Goal: Transaction & Acquisition: Purchase product/service

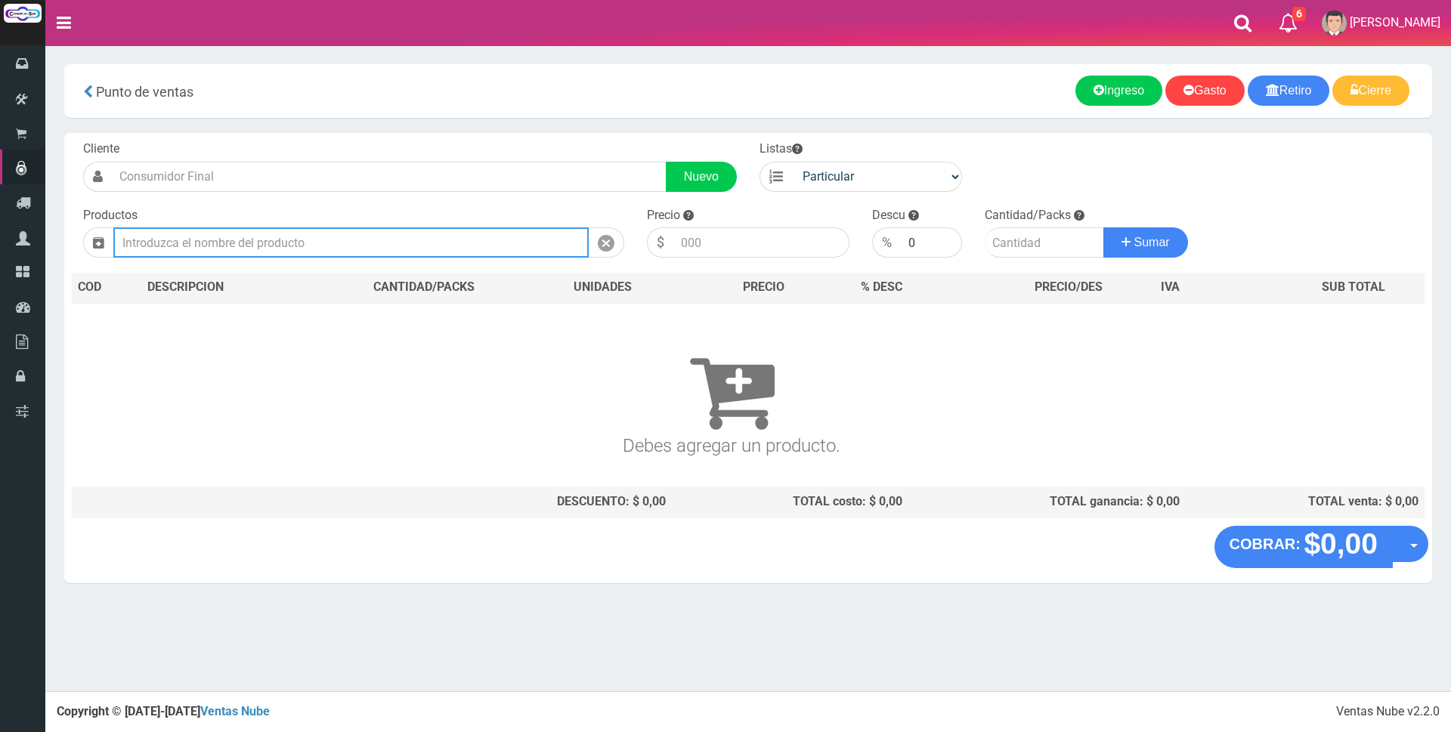
click at [372, 244] on input "text" at bounding box center [350, 242] width 475 height 30
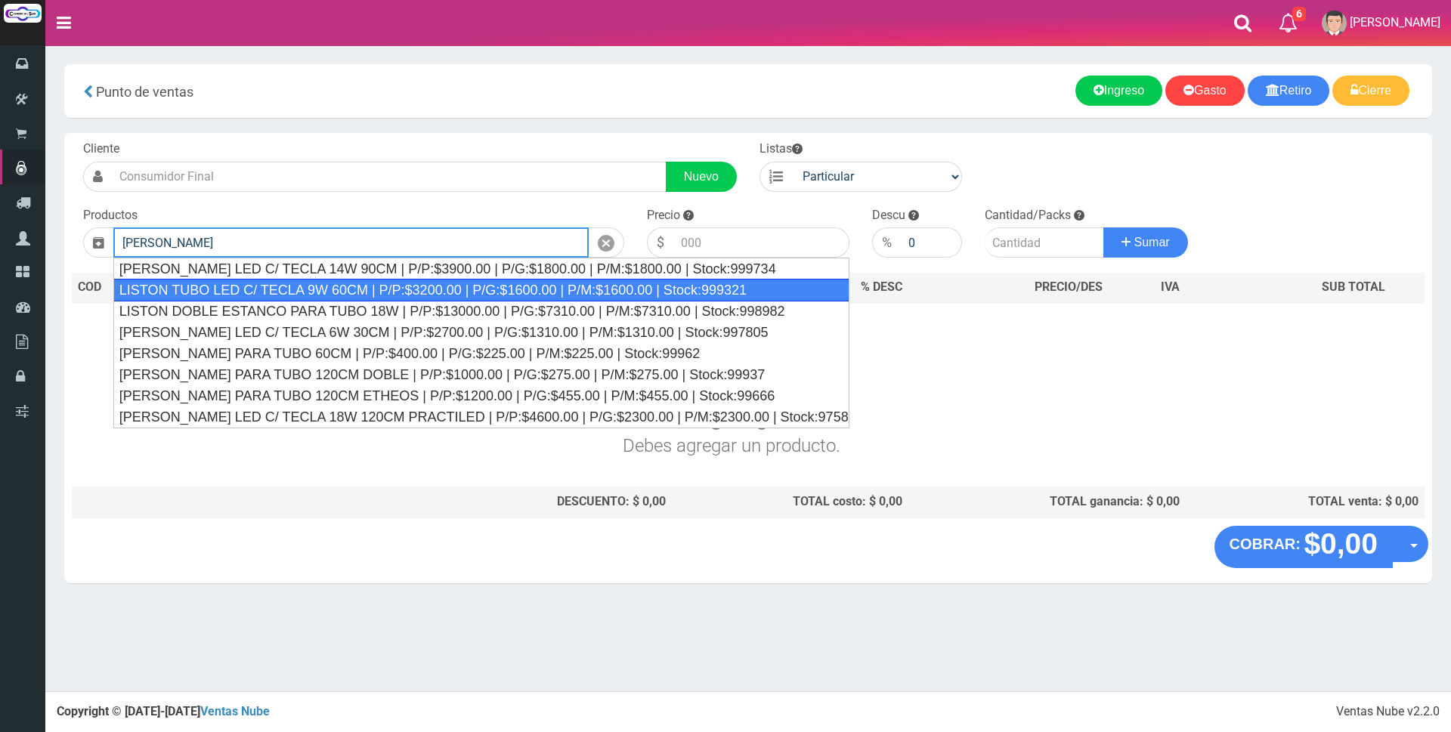
click at [373, 286] on div "LISTON TUBO LED C/ TECLA 9W 60CM | P/P:$3200.00 | P/G:$1600.00 | P/M:$1600.00 |…" at bounding box center [481, 290] width 736 height 23
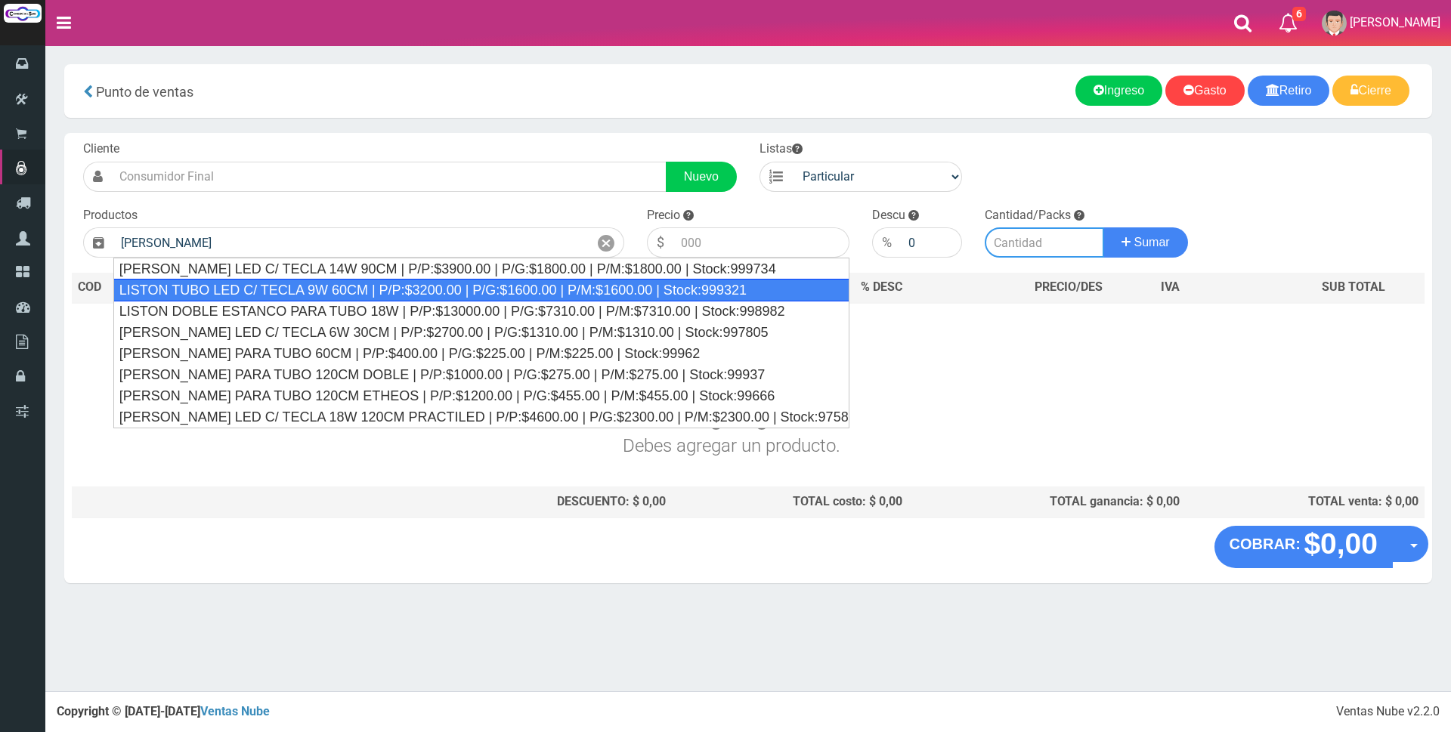
type input "LISTON TUBO LED C/ TECLA 9W 60CM | P/P:$3200.00 | P/G:$1600.00 | P/M:$1600.00 |…"
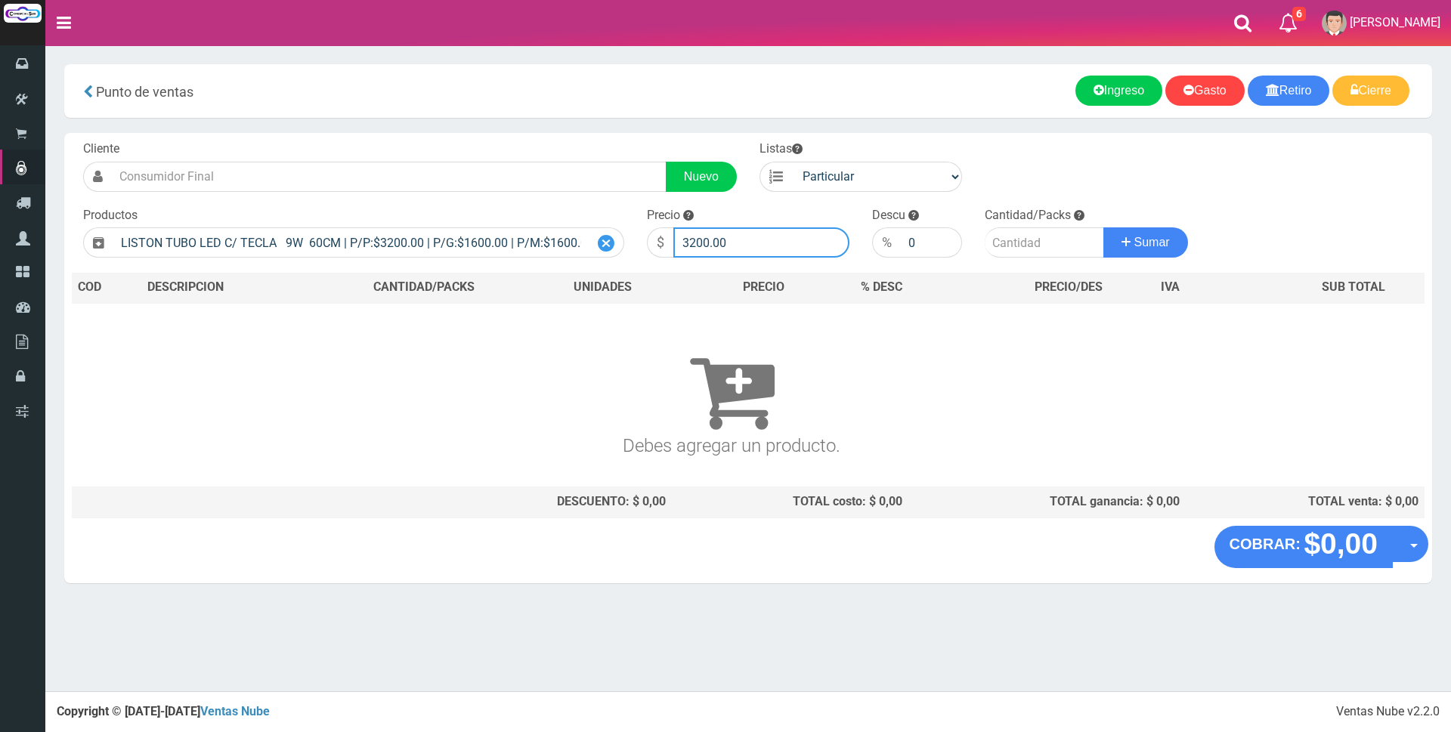
drag, startPoint x: 748, startPoint y: 234, endPoint x: 592, endPoint y: 237, distance: 156.5
click at [592, 141] on form "Cliente Nuevo Listas Particular Gremio Mayoristas" at bounding box center [748, 141] width 1353 height 0
type input "8500"
type input "5"
click at [1103, 227] on button "Sumar" at bounding box center [1145, 242] width 85 height 30
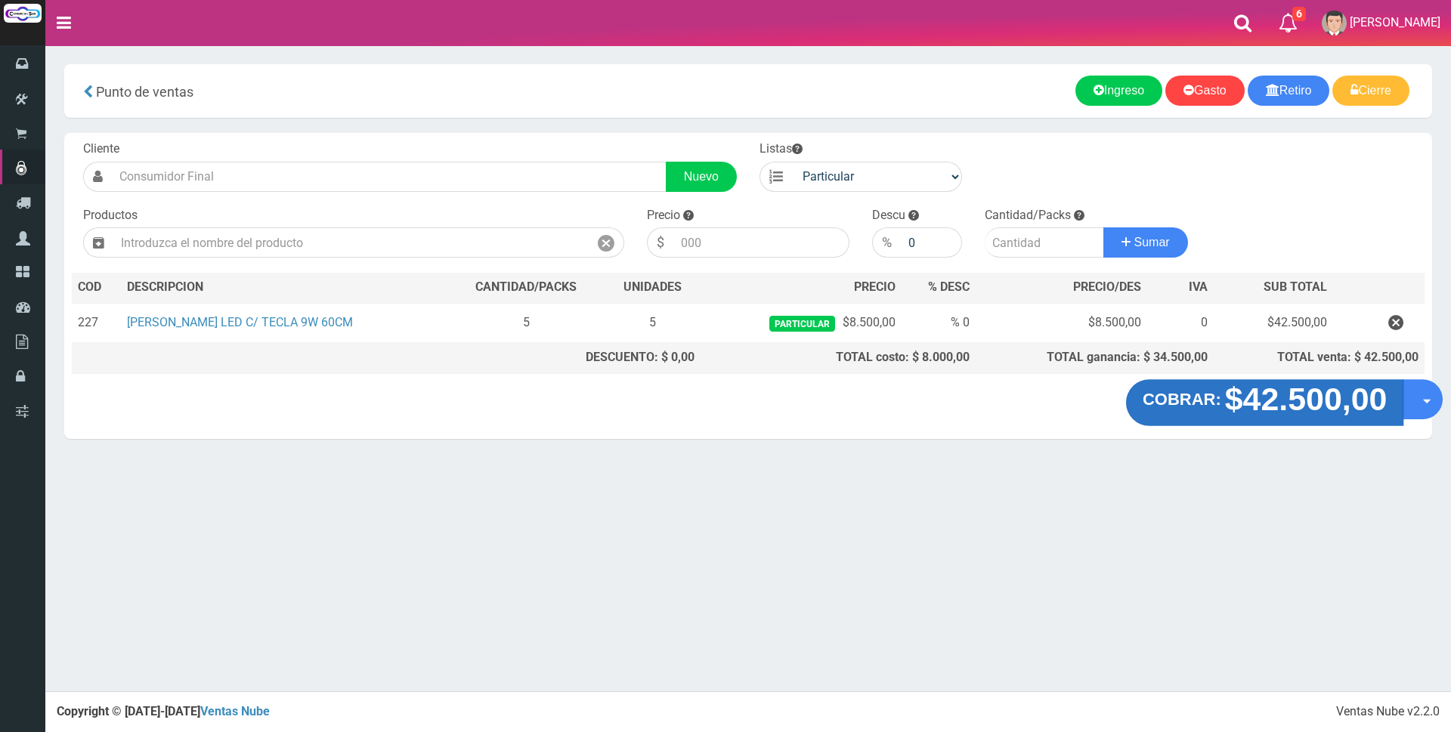
click at [1277, 395] on strong "$42.500,00" at bounding box center [1306, 400] width 162 height 36
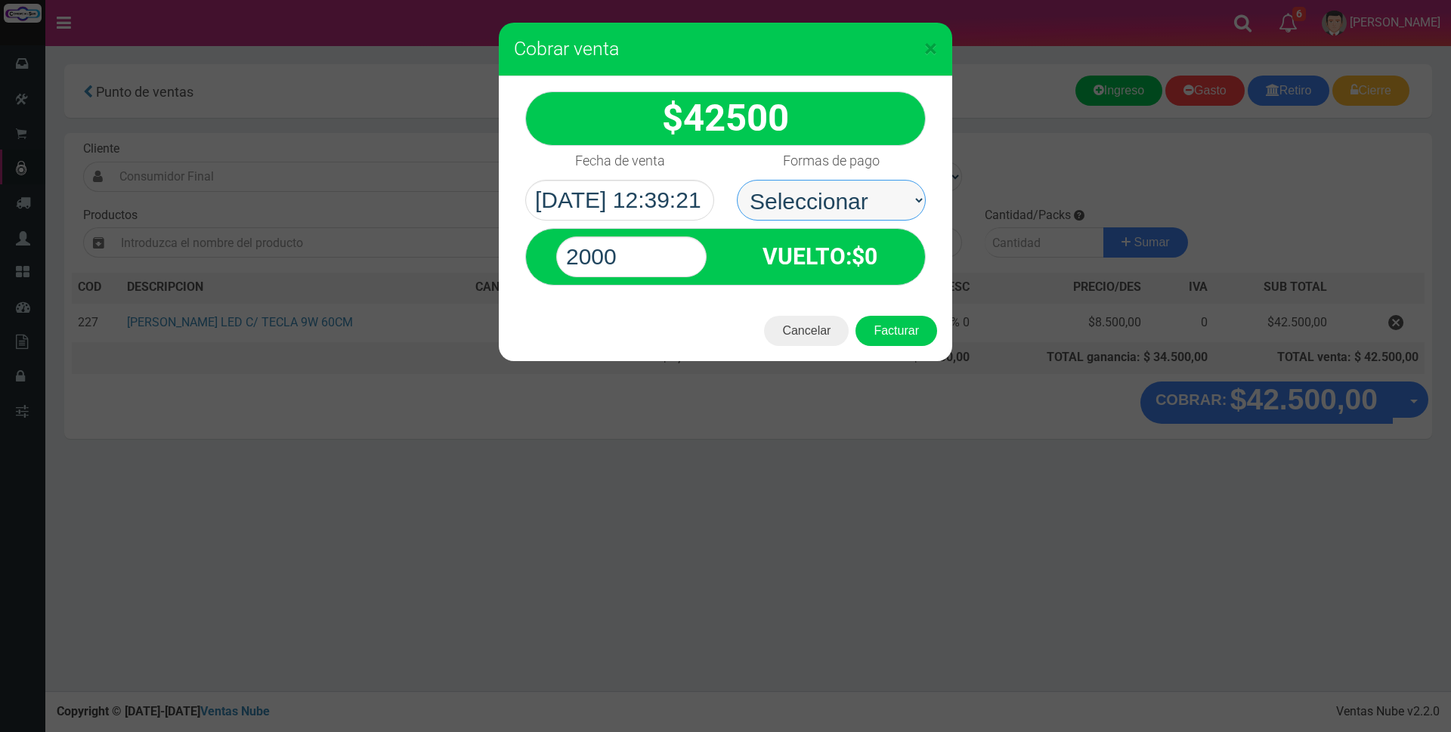
click at [785, 192] on select "Seleccionar Efectivo Tarjeta de Crédito Depósito Débito" at bounding box center [831, 200] width 189 height 41
select select "Tarjeta de Crédito"
click at [737, 180] on select "Seleccionar Efectivo Tarjeta de Crédito Depósito Débito" at bounding box center [831, 200] width 189 height 41
drag, startPoint x: 637, startPoint y: 246, endPoint x: 478, endPoint y: 256, distance: 159.8
click at [485, 256] on div "× Cobrar venta 42500" at bounding box center [725, 366] width 1451 height 732
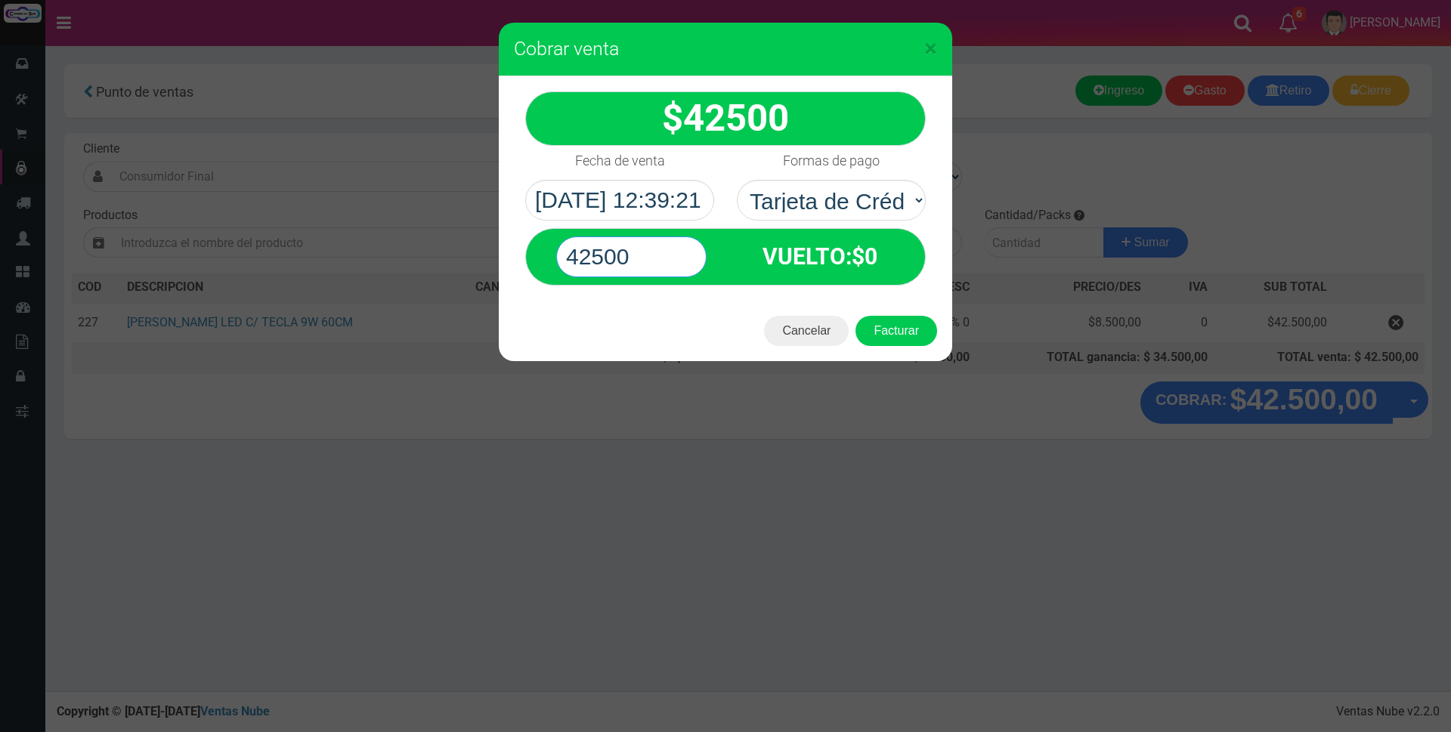
type input "42500"
click at [855, 316] on button "Facturar" at bounding box center [896, 331] width 82 height 30
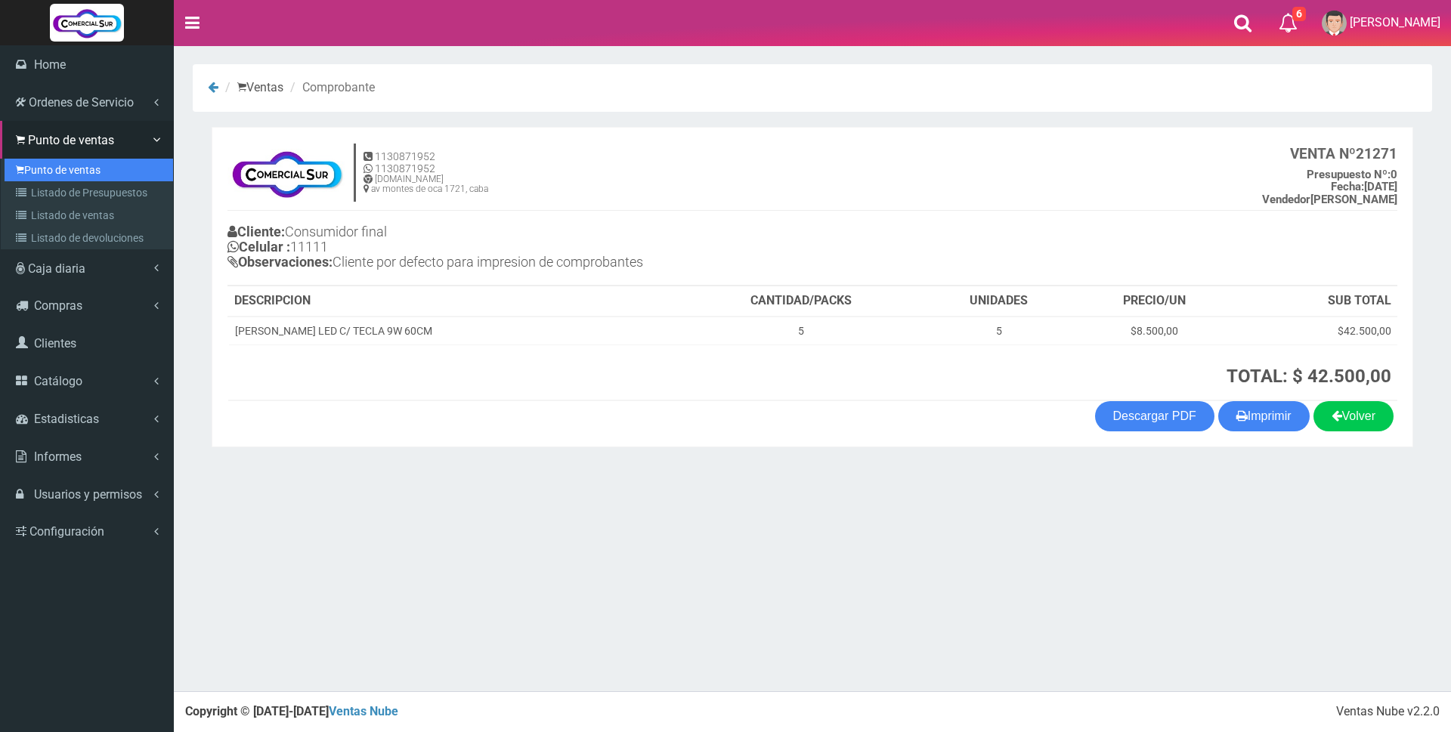
click at [63, 175] on link "Punto de ventas" at bounding box center [89, 170] width 169 height 23
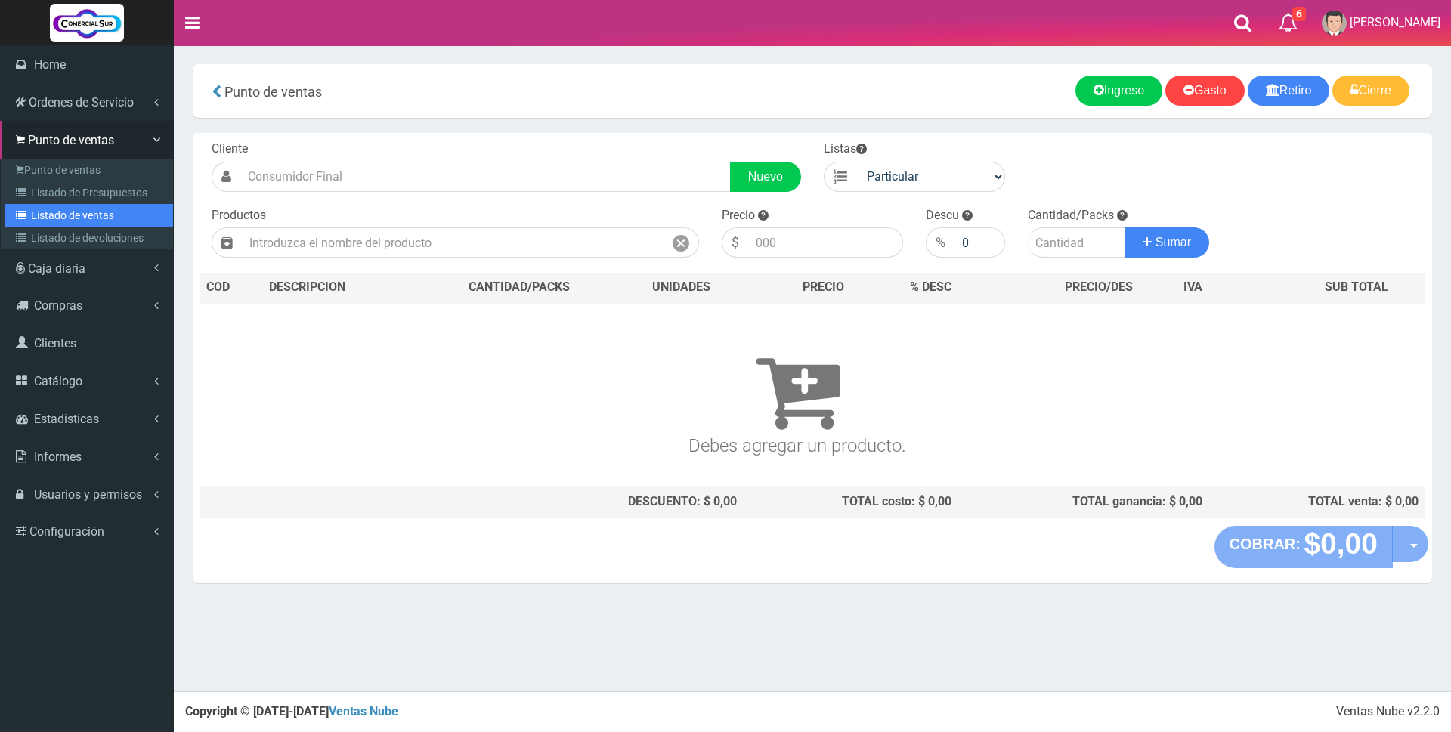
click at [65, 221] on link "Listado de ventas" at bounding box center [89, 215] width 169 height 23
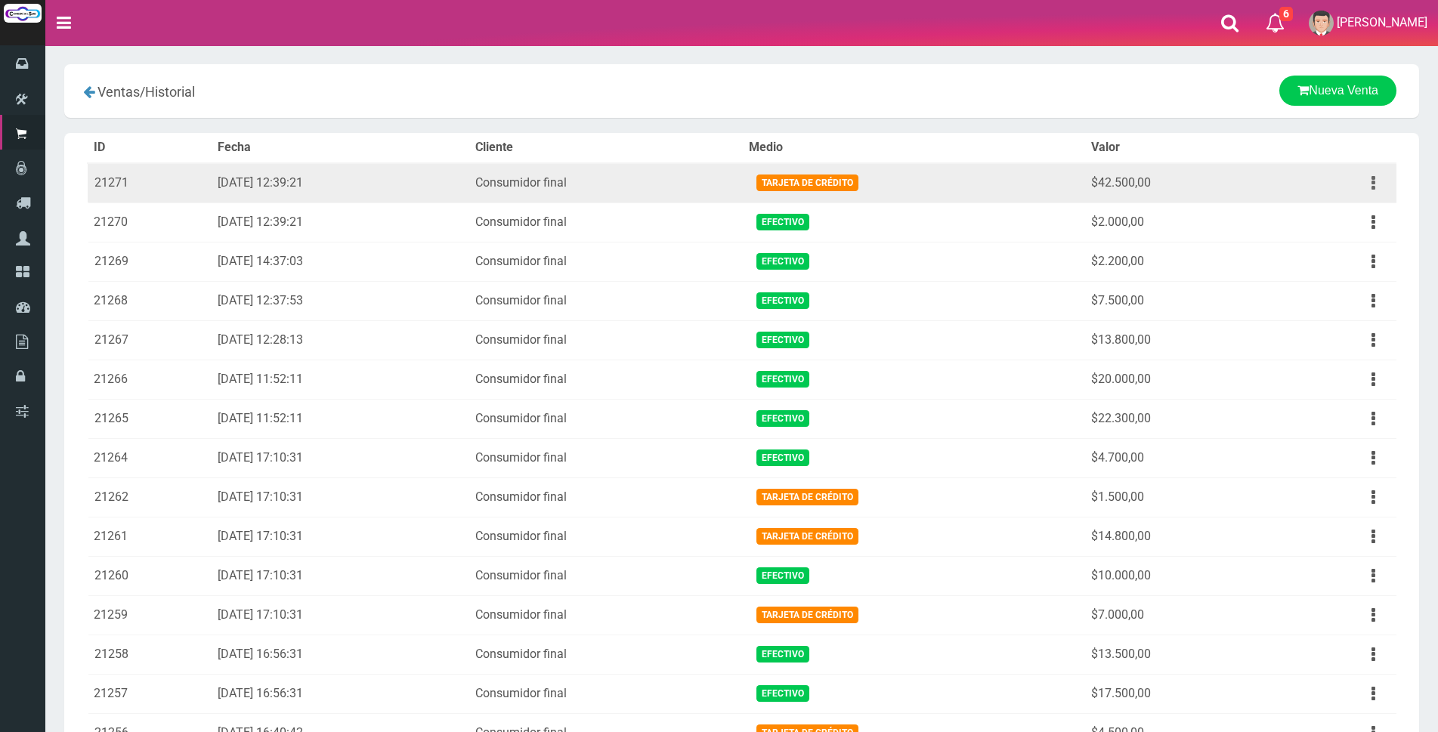
click at [1380, 176] on button "button" at bounding box center [1373, 183] width 34 height 26
click at [1336, 212] on link "Ver" at bounding box center [1329, 219] width 119 height 33
